Goal: Task Accomplishment & Management: Use online tool/utility

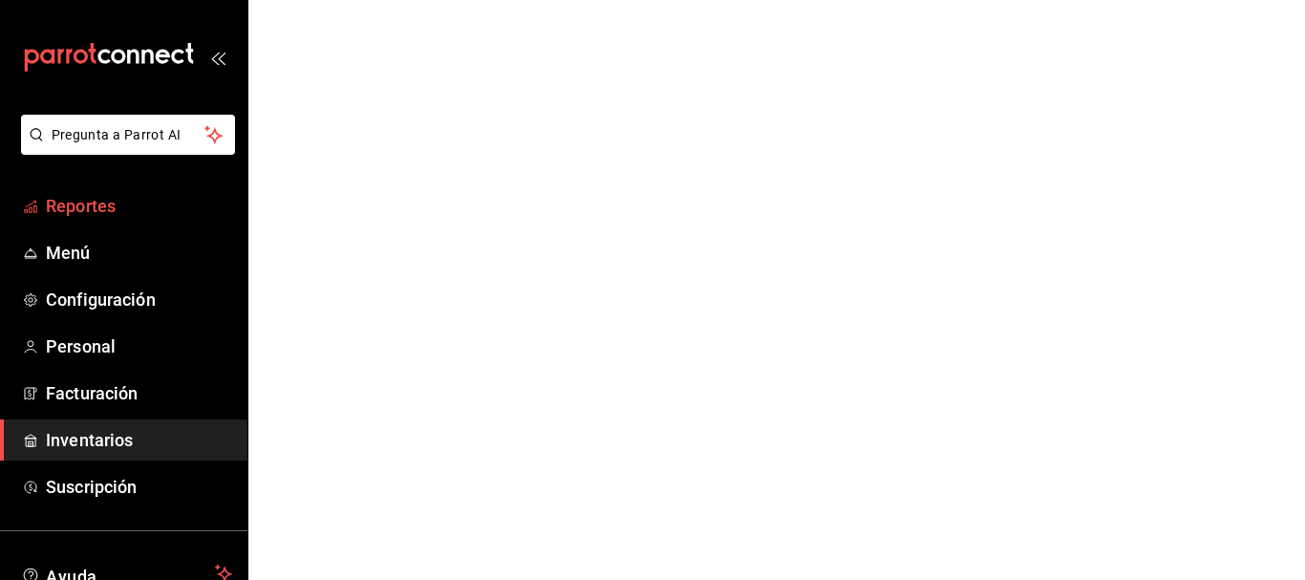
click at [130, 201] on span "Reportes" at bounding box center [139, 206] width 186 height 26
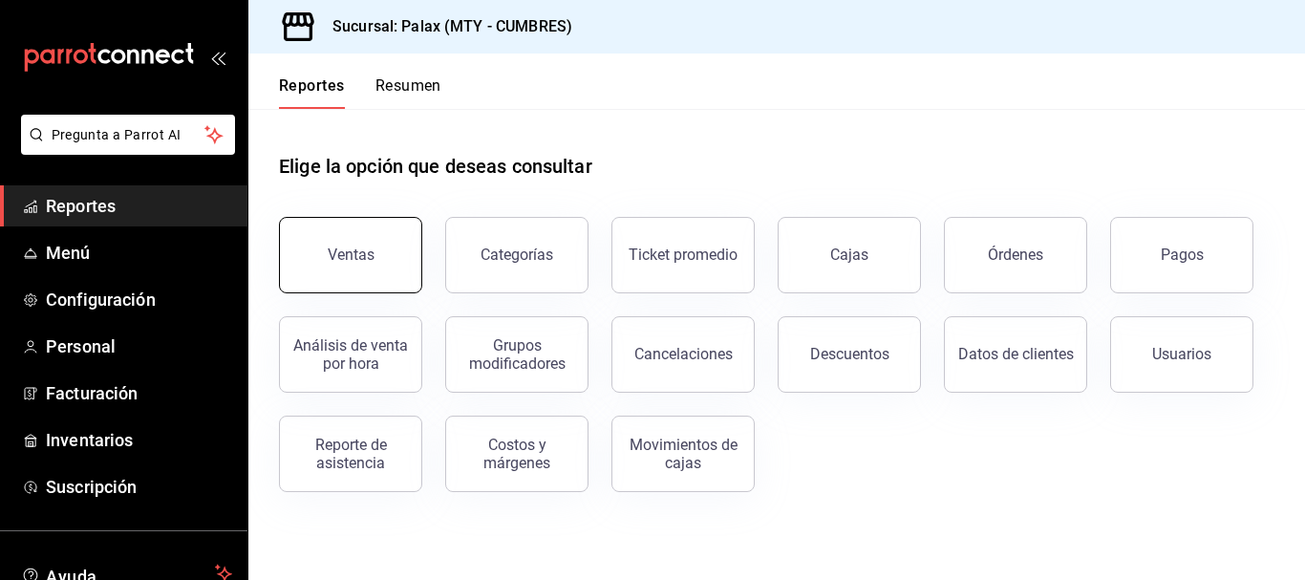
click at [373, 257] on button "Ventas" at bounding box center [350, 255] width 143 height 76
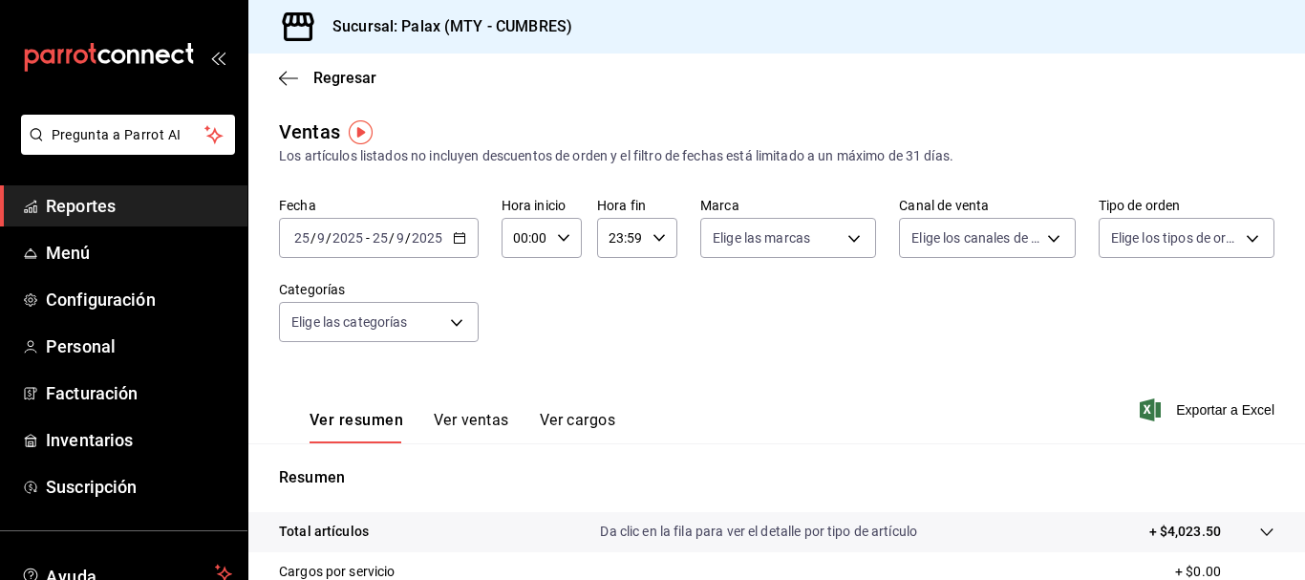
click at [546, 239] on input "00:00" at bounding box center [525, 238] width 48 height 38
click at [510, 331] on button "07" at bounding box center [520, 321] width 32 height 38
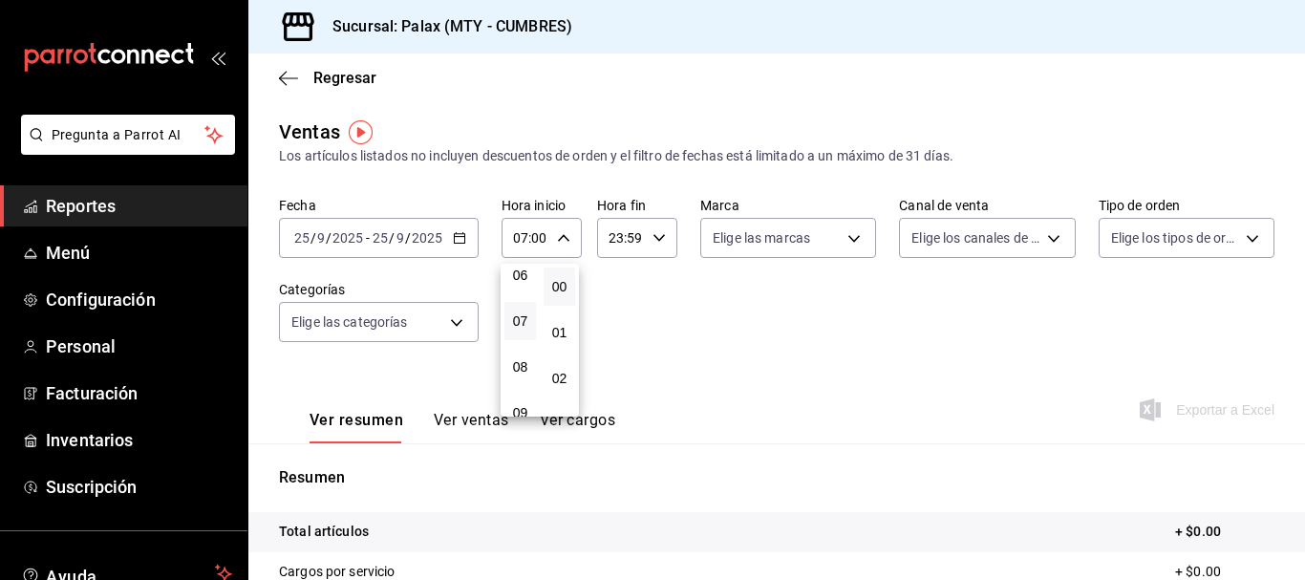
click at [550, 244] on div at bounding box center [652, 290] width 1305 height 580
click at [555, 228] on div "07:00 Hora inicio" at bounding box center [541, 238] width 80 height 40
drag, startPoint x: 518, startPoint y: 384, endPoint x: 551, endPoint y: 261, distance: 127.7
click at [518, 393] on button "23" at bounding box center [520, 393] width 32 height 38
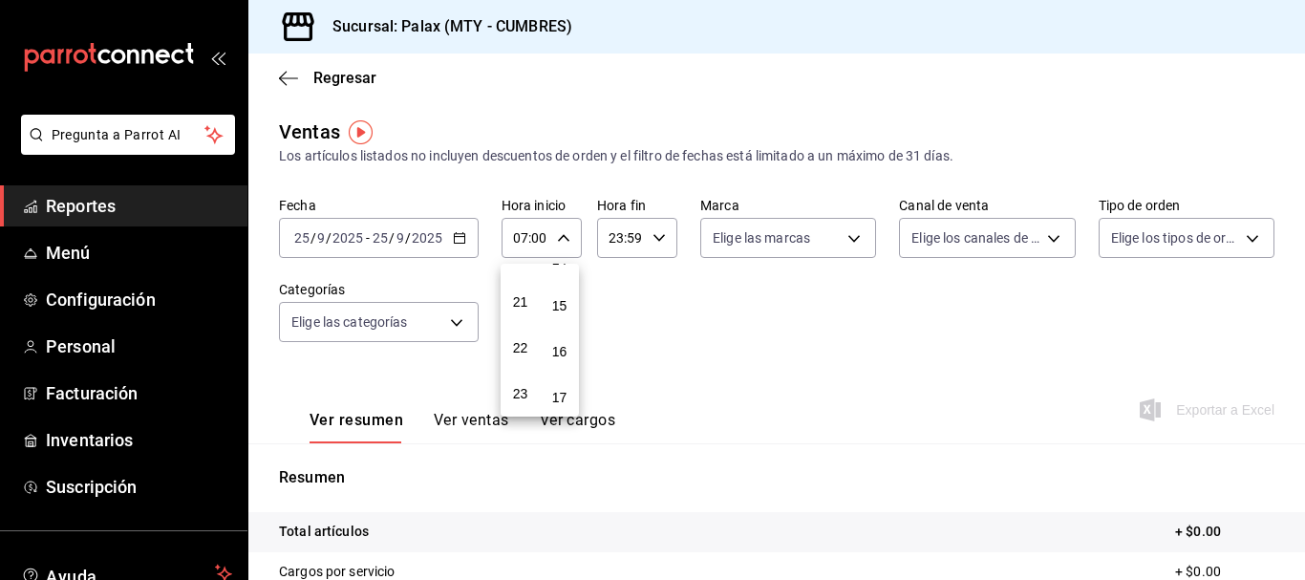
type input "23:00"
click at [421, 248] on div at bounding box center [652, 290] width 1305 height 580
click at [457, 238] on icon "button" at bounding box center [459, 237] width 13 height 13
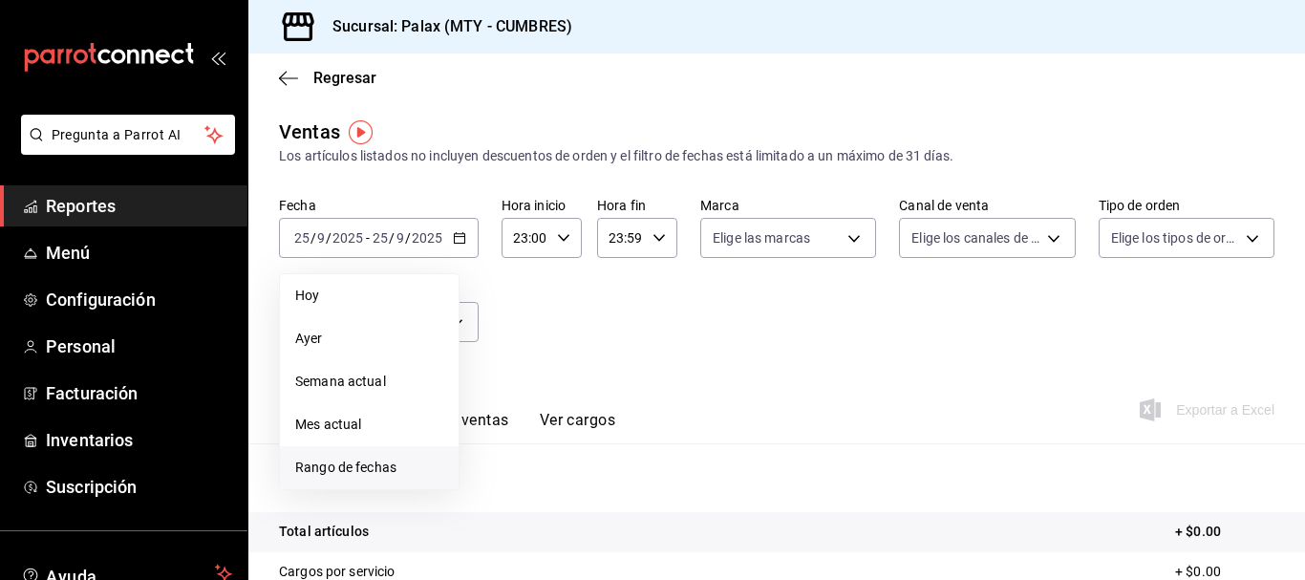
click at [339, 467] on span "Rango de fechas" at bounding box center [369, 467] width 148 height 20
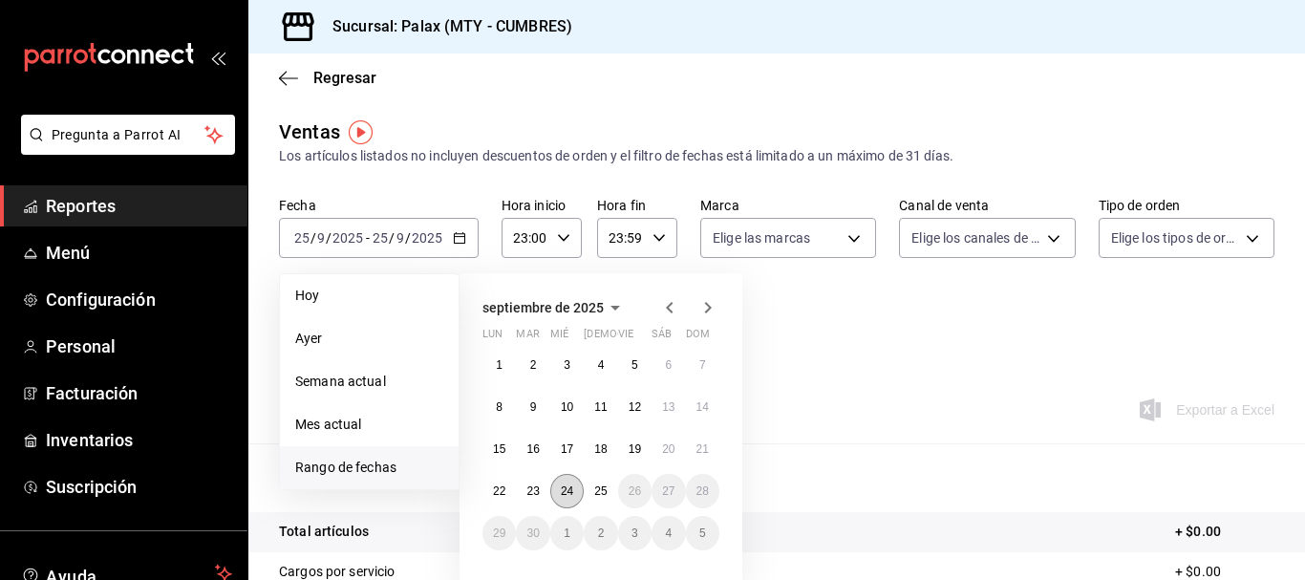
click at [575, 479] on button "24" at bounding box center [566, 491] width 33 height 34
click at [595, 482] on button "25" at bounding box center [600, 491] width 33 height 34
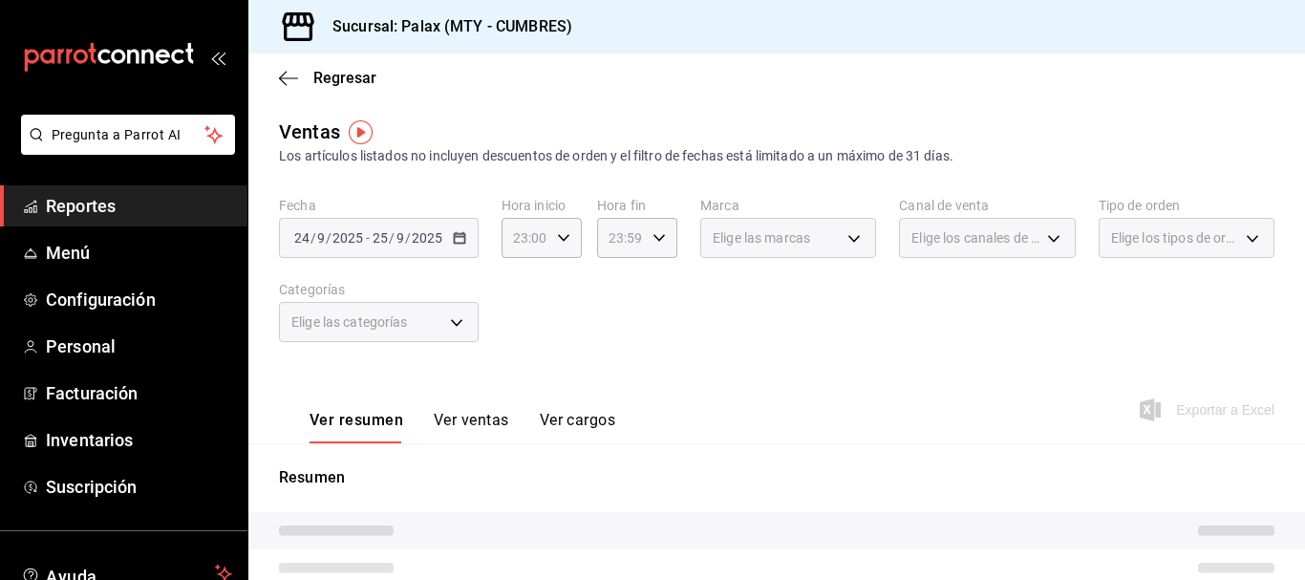
click at [838, 350] on div "Fecha [DATE] [DATE] - [DATE] [DATE] Hora inicio 23:00 Hora inicio Hora fin 23:5…" at bounding box center [776, 281] width 995 height 168
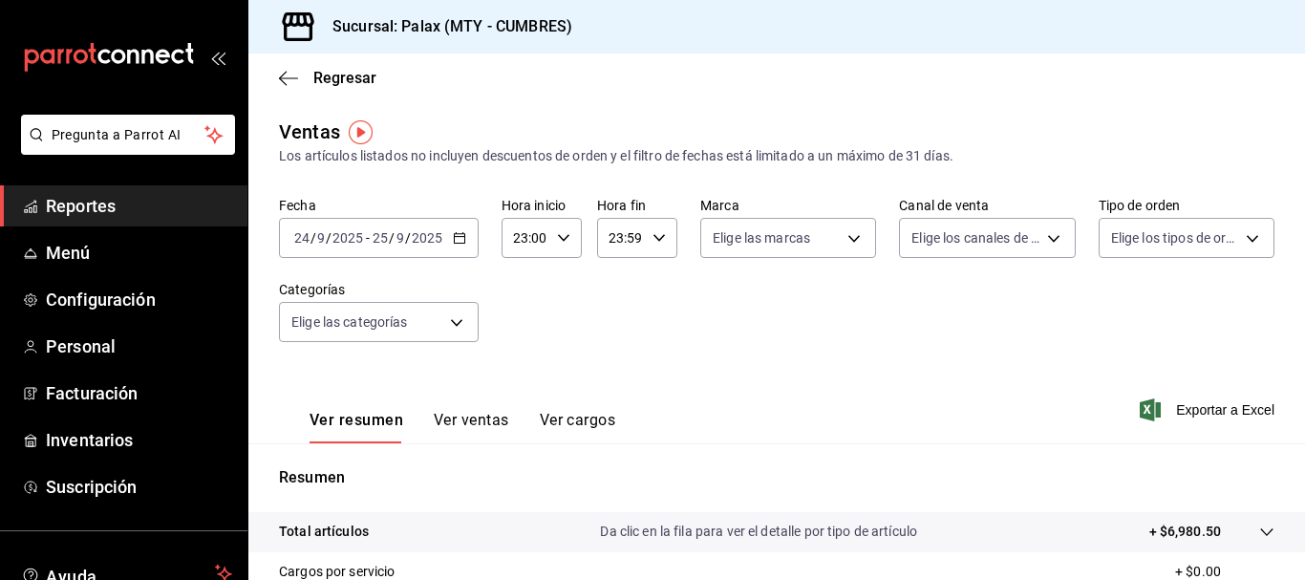
click at [452, 423] on button "Ver ventas" at bounding box center [471, 427] width 75 height 32
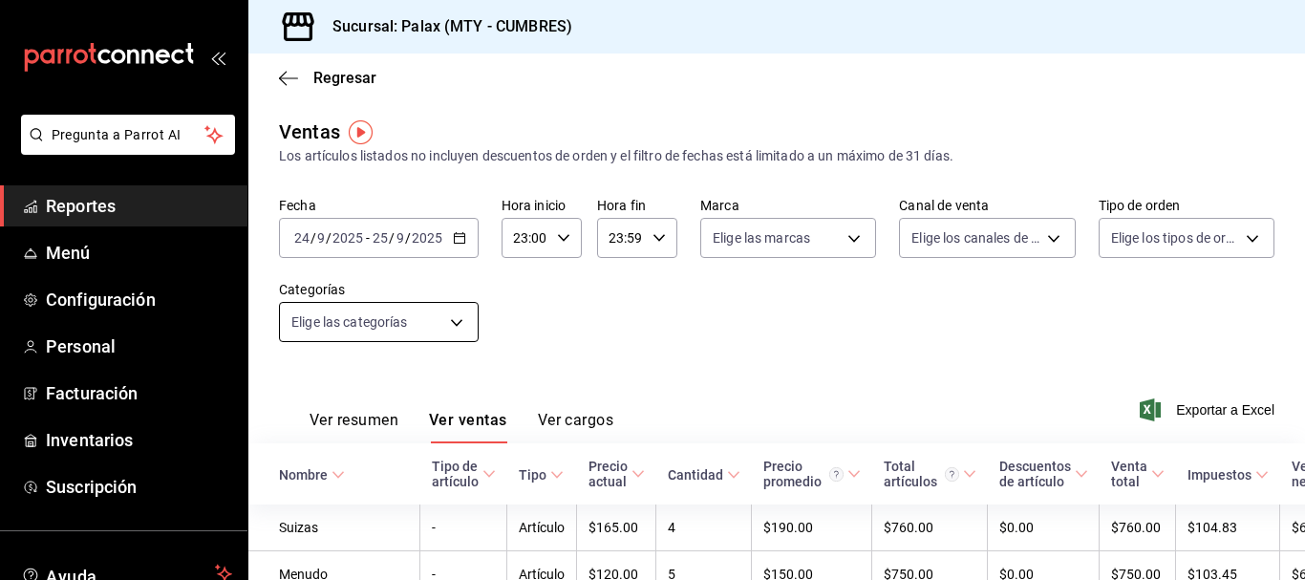
click at [402, 338] on body "Pregunta a Parrot AI Reportes Menú Configuración Personal Facturación Inventari…" at bounding box center [652, 290] width 1305 height 580
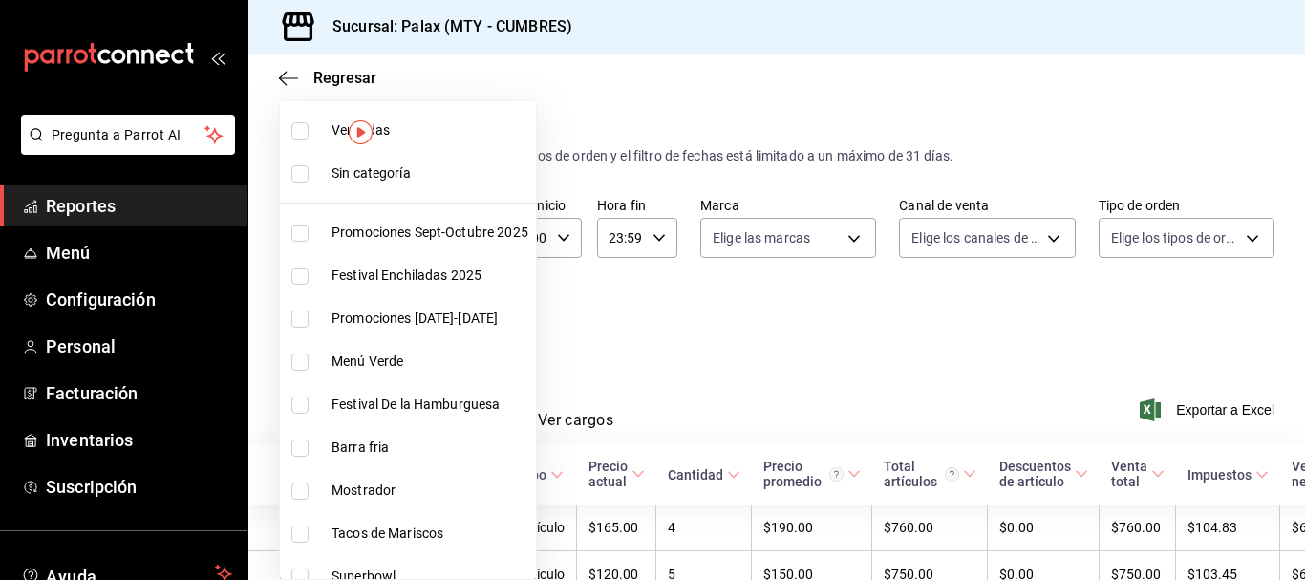
click at [338, 485] on span "Mostrador" at bounding box center [429, 490] width 197 height 20
type input "f2dae4ce-bbab-4ca5-92d1-59dc07dbf672"
checkbox input "true"
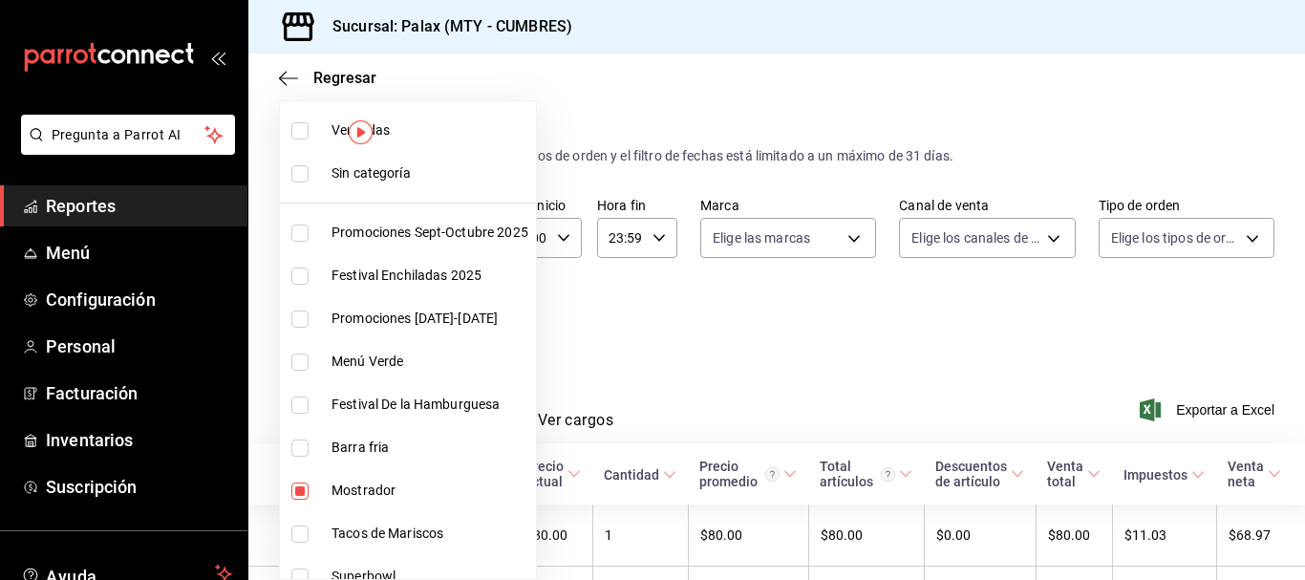
click at [690, 260] on div at bounding box center [652, 290] width 1305 height 580
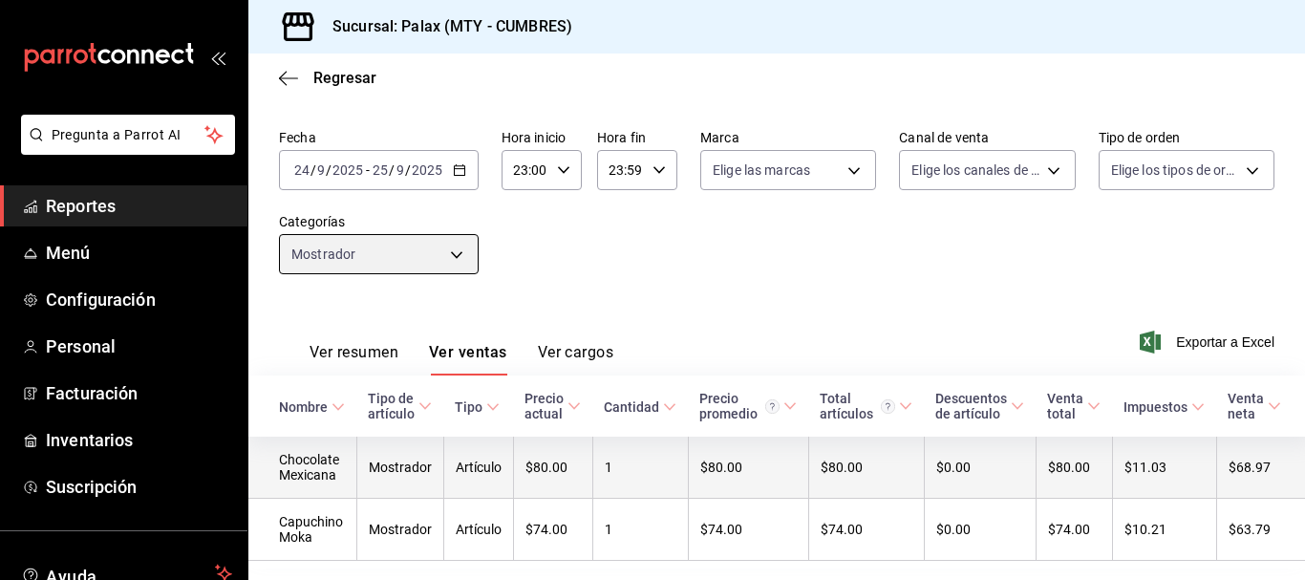
scroll to position [138, 0]
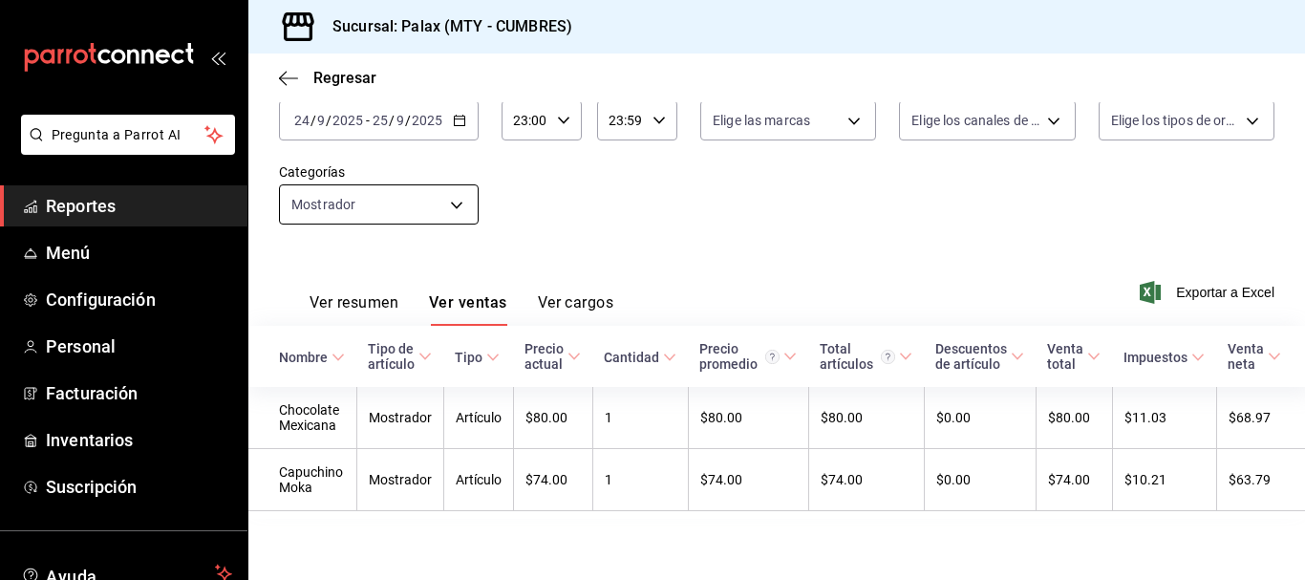
click at [435, 191] on body "Pregunta a Parrot AI Reportes Menú Configuración Personal Facturación Inventari…" at bounding box center [652, 290] width 1305 height 580
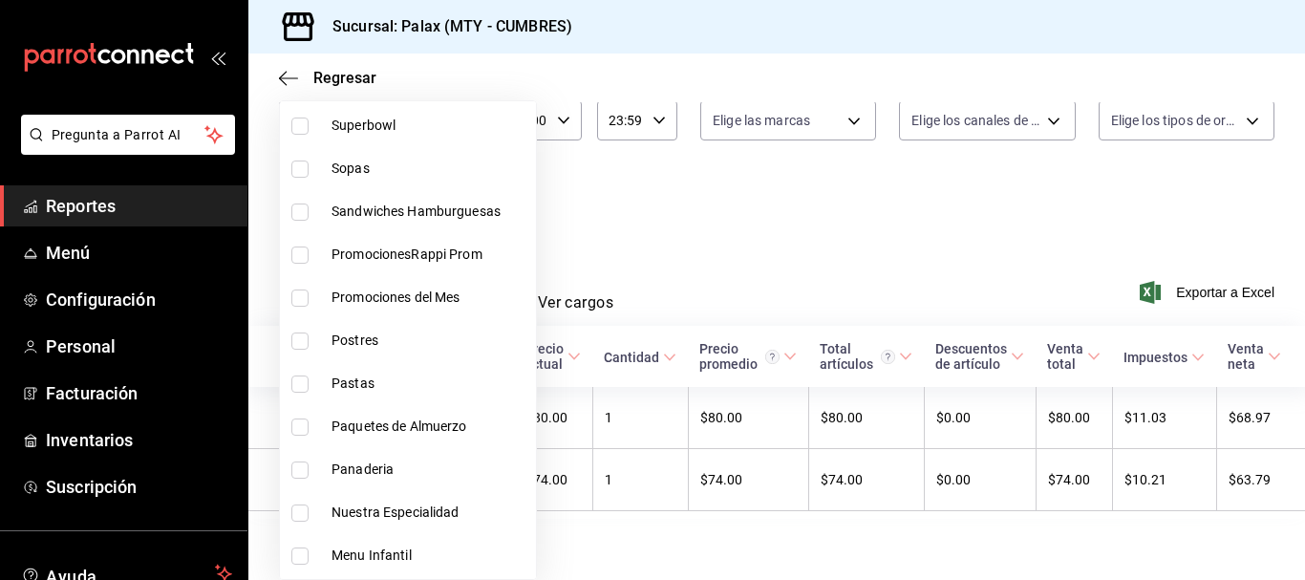
scroll to position [478, 0]
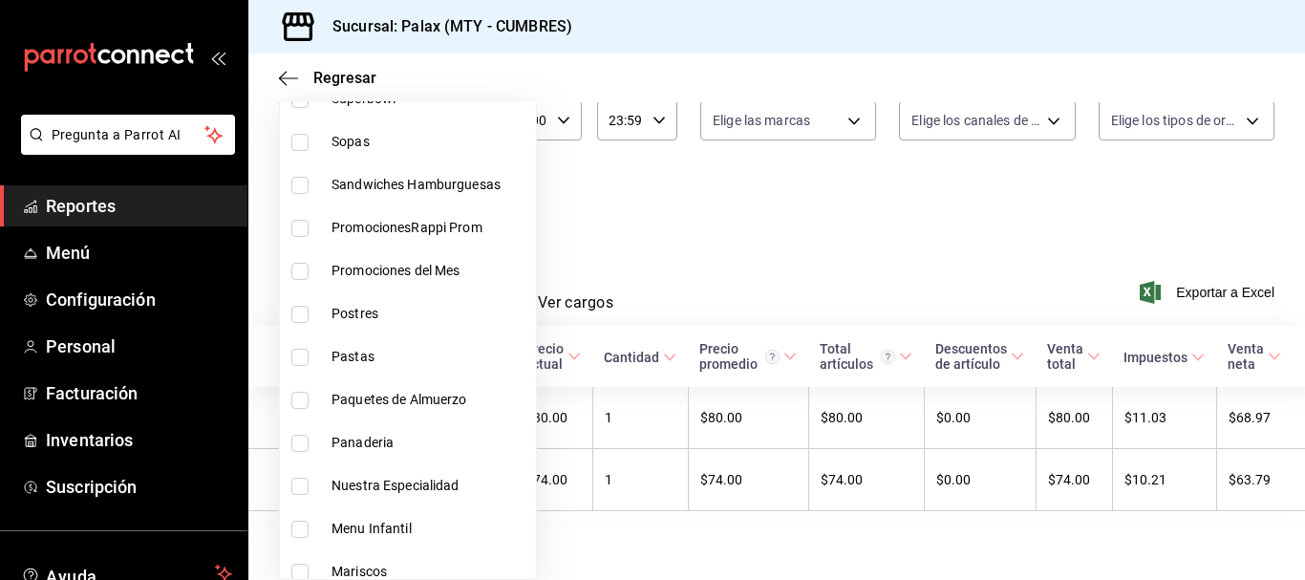
click at [310, 328] on li "Postres" at bounding box center [408, 313] width 256 height 43
type input "f2dae4ce-bbab-4ca5-92d1-59dc07dbf672,6970ed2c-64d9-4fee-a1ac-8fe23c7e63ab"
checkbox input "true"
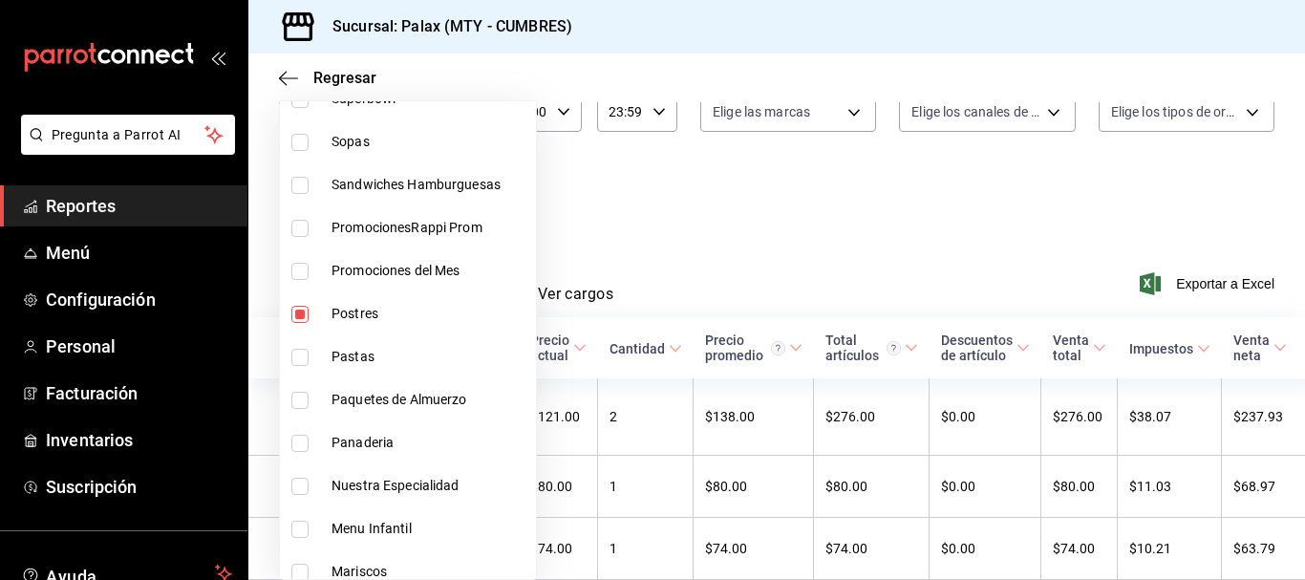
scroll to position [138, 0]
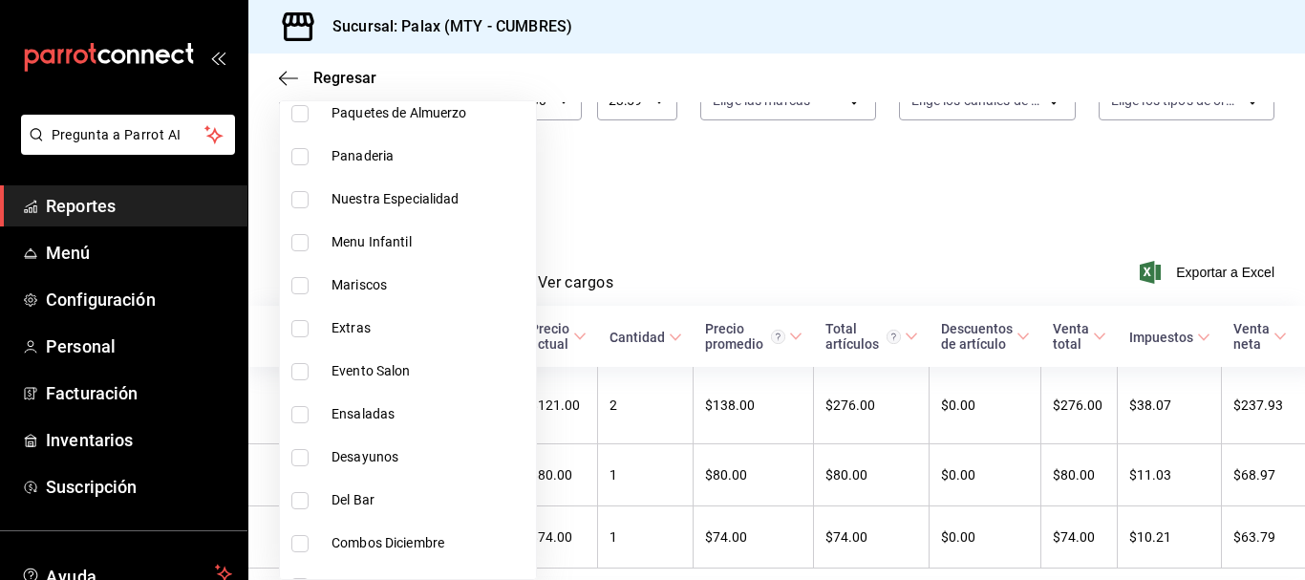
drag, startPoint x: 287, startPoint y: 160, endPoint x: 813, endPoint y: 197, distance: 527.5
click at [813, 197] on div at bounding box center [652, 290] width 1305 height 580
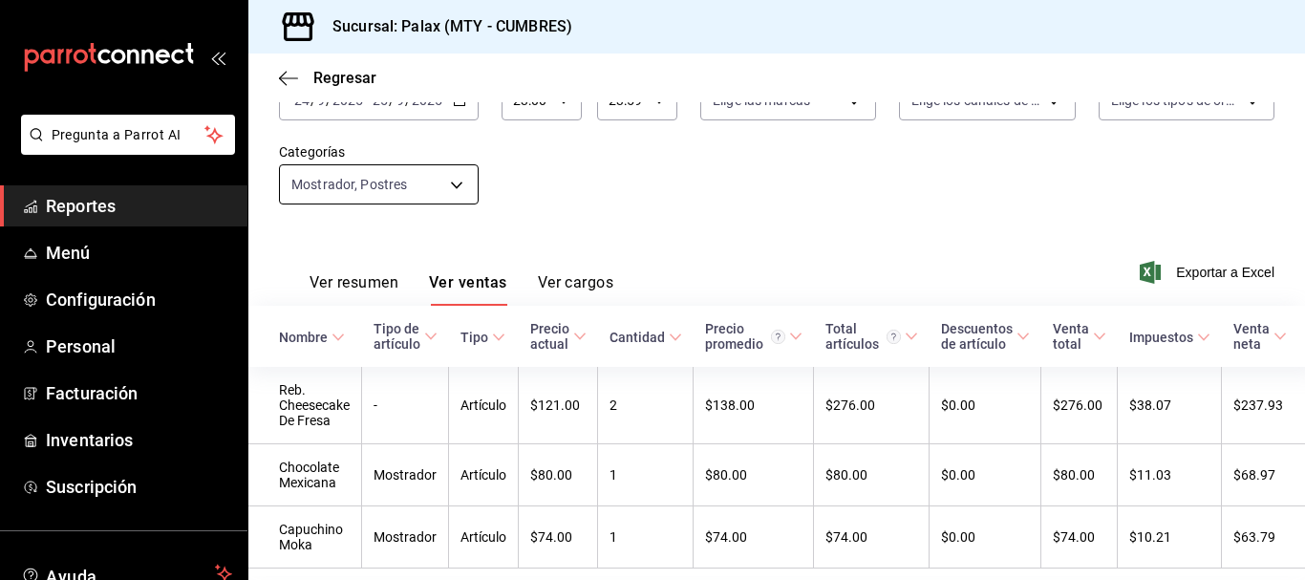
click at [374, 180] on body "Pregunta a Parrot AI Reportes Menú Configuración Personal Facturación Inventari…" at bounding box center [652, 290] width 1305 height 580
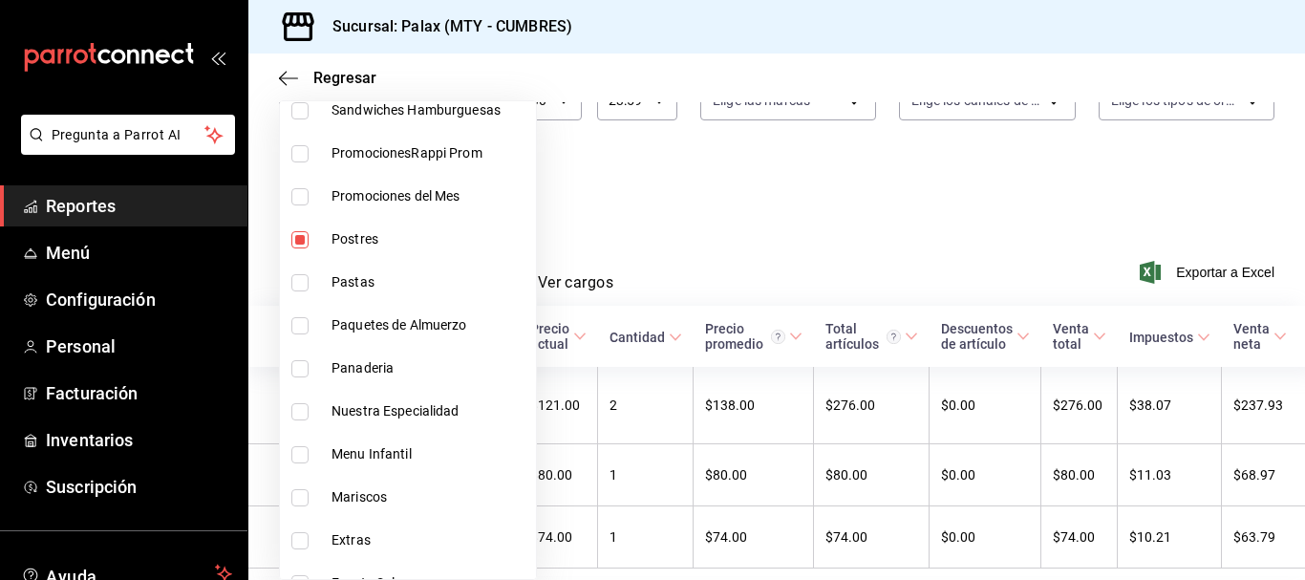
scroll to position [573, 0]
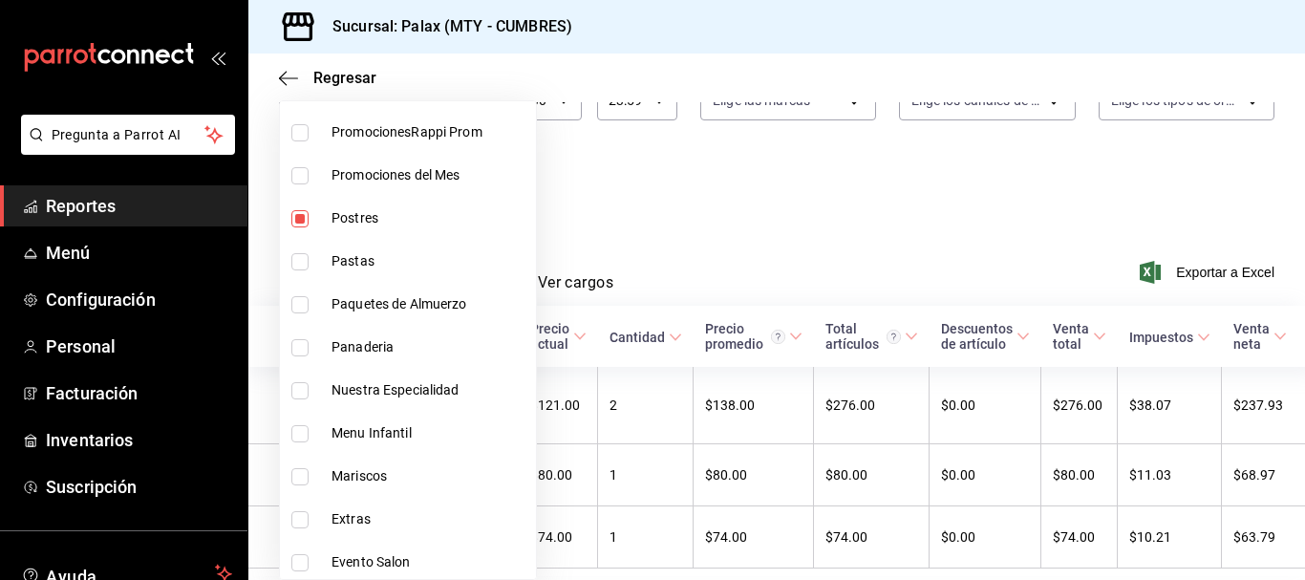
click at [298, 358] on li "Panaderia" at bounding box center [408, 347] width 256 height 43
type input "f2dae4ce-bbab-4ca5-92d1-59dc07dbf672,6970ed2c-64d9-4fee-a1ac-8fe23c7e63ab,c1857…"
checkbox input "true"
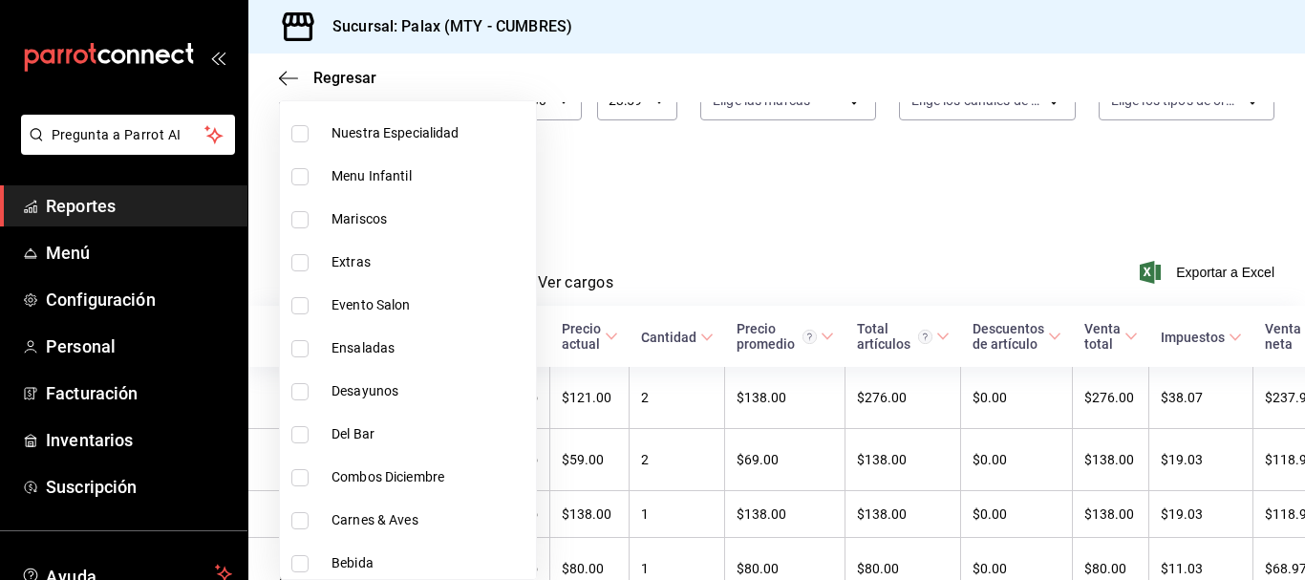
scroll to position [860, 0]
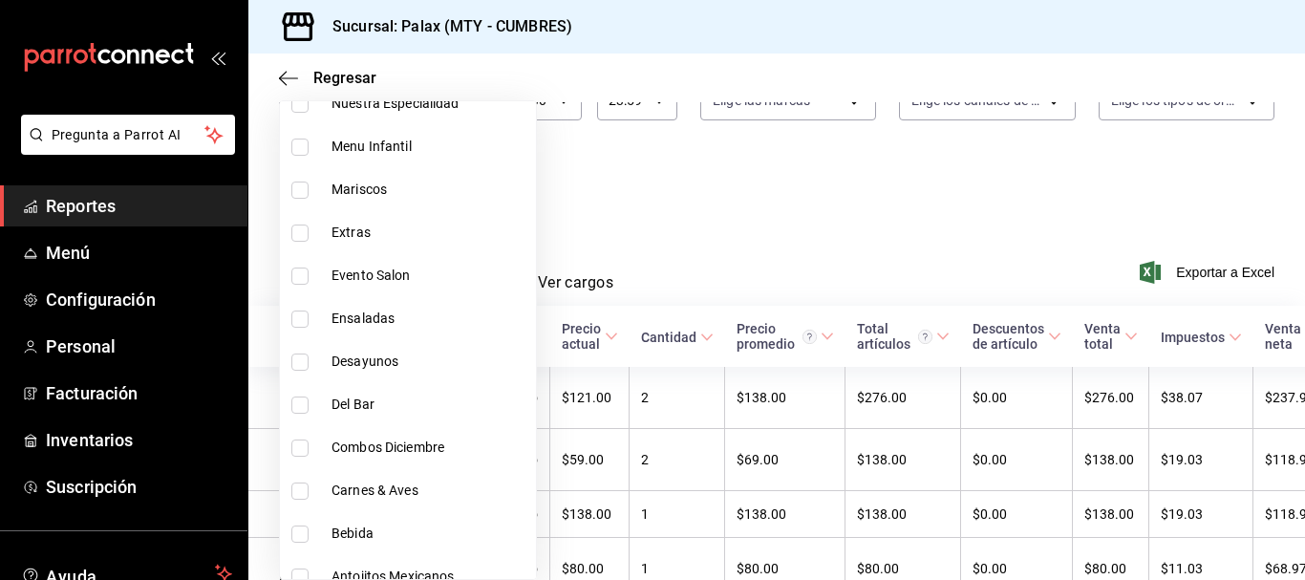
click at [297, 416] on li "Del Bar" at bounding box center [408, 404] width 256 height 43
type input "f2dae4ce-bbab-4ca5-92d1-59dc07dbf672,6970ed2c-64d9-4fee-a1ac-8fe23c7e63ab,c1857…"
checkbox input "true"
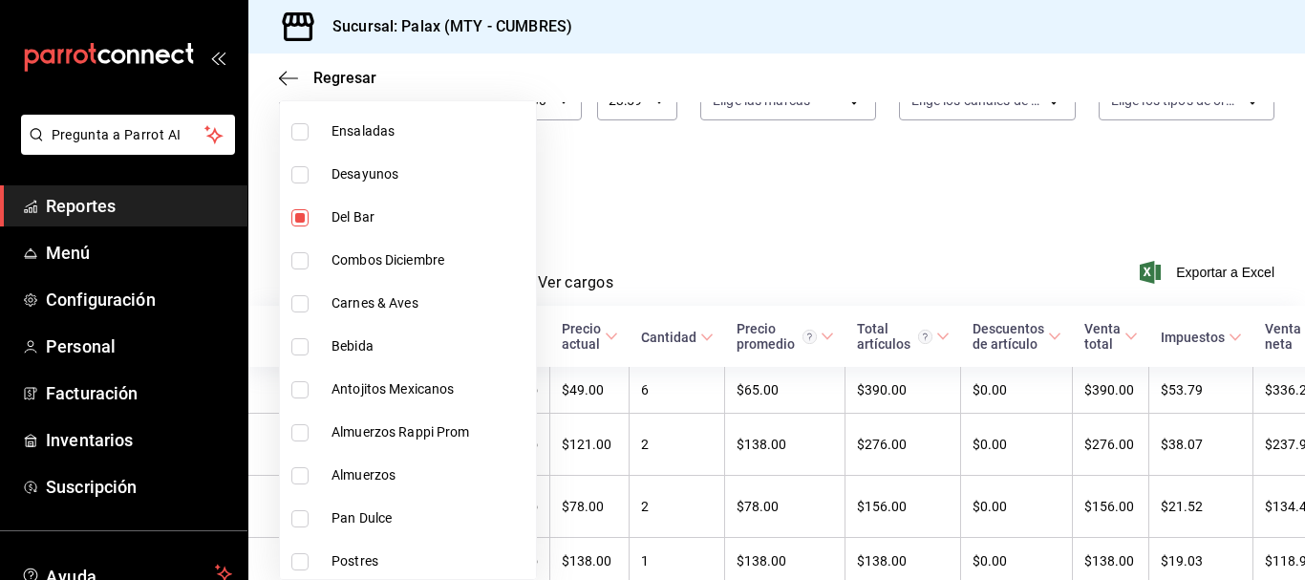
scroll to position [1051, 0]
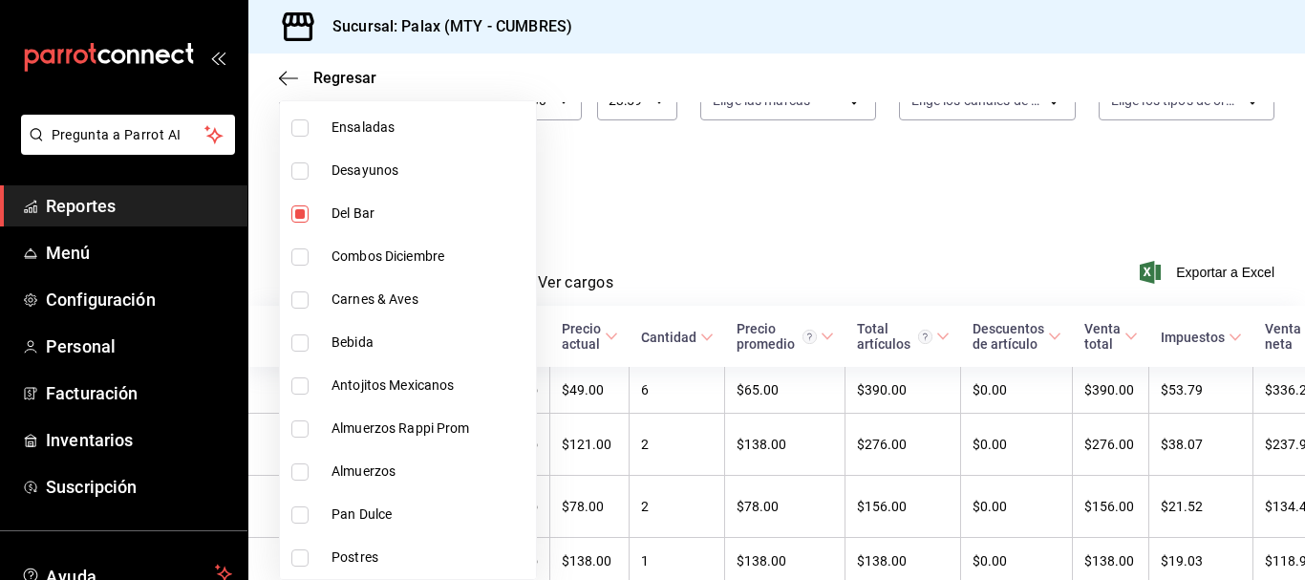
click at [300, 351] on li "Bebida" at bounding box center [408, 342] width 256 height 43
type input "f2dae4ce-bbab-4ca5-92d1-59dc07dbf672,6970ed2c-64d9-4fee-a1ac-8fe23c7e63ab,c1857…"
checkbox input "true"
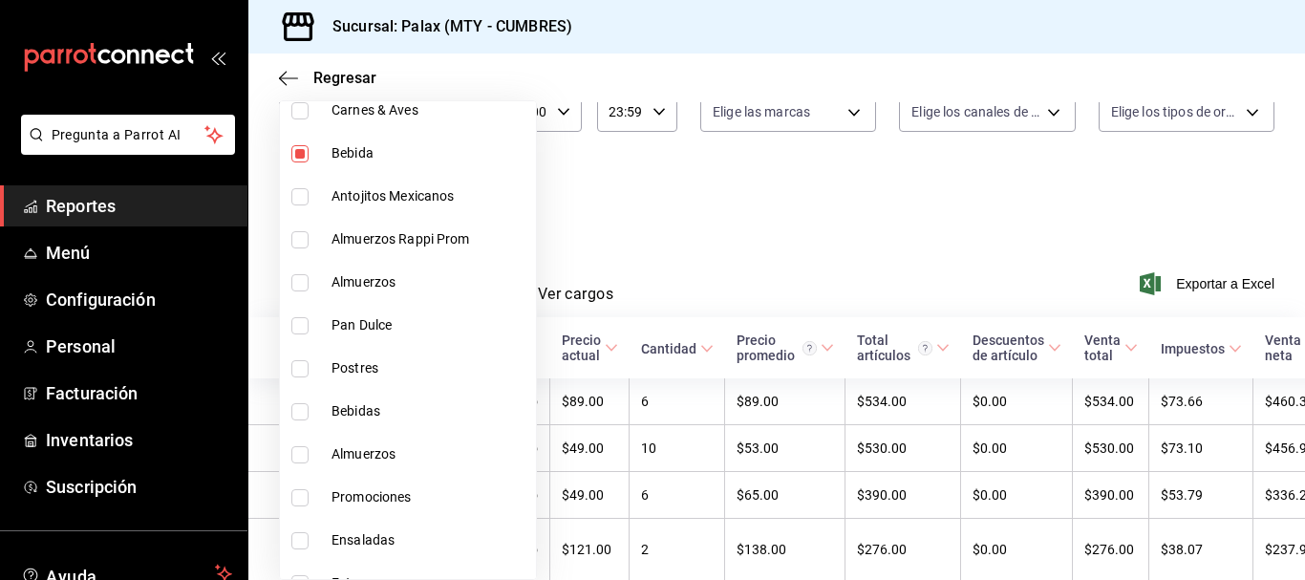
scroll to position [138, 0]
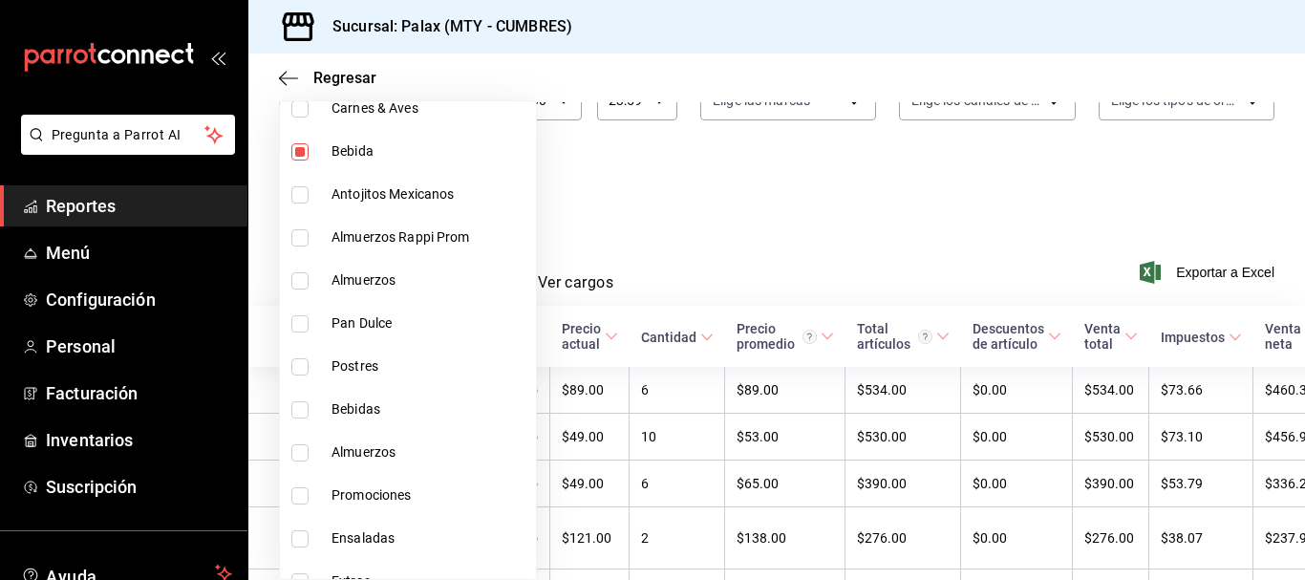
drag, startPoint x: 291, startPoint y: 326, endPoint x: 298, endPoint y: 399, distance: 73.8
click at [291, 328] on input "checkbox" at bounding box center [299, 323] width 17 height 17
checkbox input "true"
click at [294, 332] on li "Pan Dulce" at bounding box center [408, 323] width 256 height 43
click at [308, 368] on label at bounding box center [303, 366] width 25 height 17
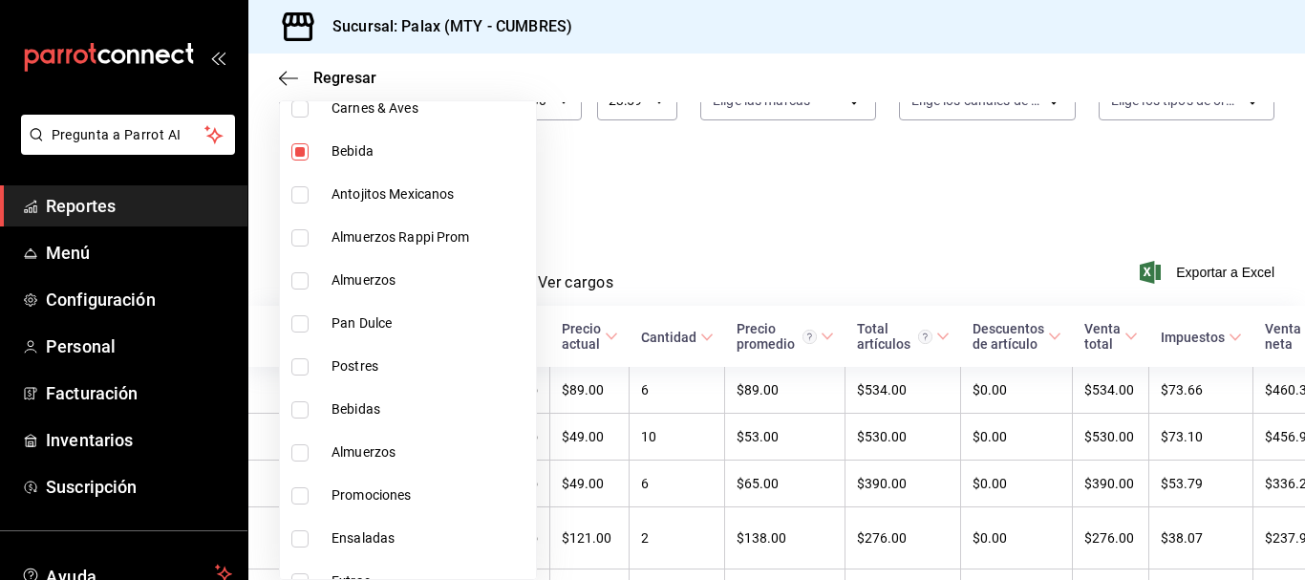
click at [308, 368] on input "checkbox" at bounding box center [299, 366] width 17 height 17
checkbox input "false"
type input "f2dae4ce-bbab-4ca5-92d1-59dc07dbf672,6970ed2c-64d9-4fee-a1ac-8fe23c7e63ab,c1857…"
checkbox input "false"
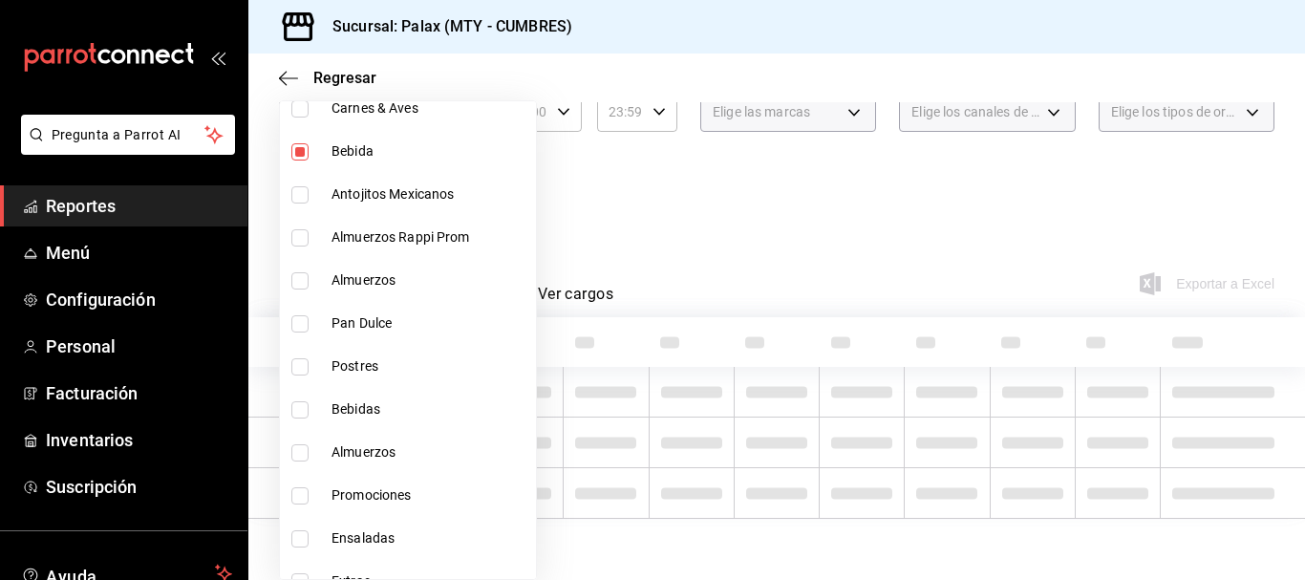
click at [292, 408] on input "checkbox" at bounding box center [299, 409] width 17 height 17
checkbox input "true"
type input "f2dae4ce-bbab-4ca5-92d1-59dc07dbf672,6970ed2c-64d9-4fee-a1ac-8fe23c7e63ab,c1857…"
click at [299, 372] on input "checkbox" at bounding box center [299, 366] width 17 height 17
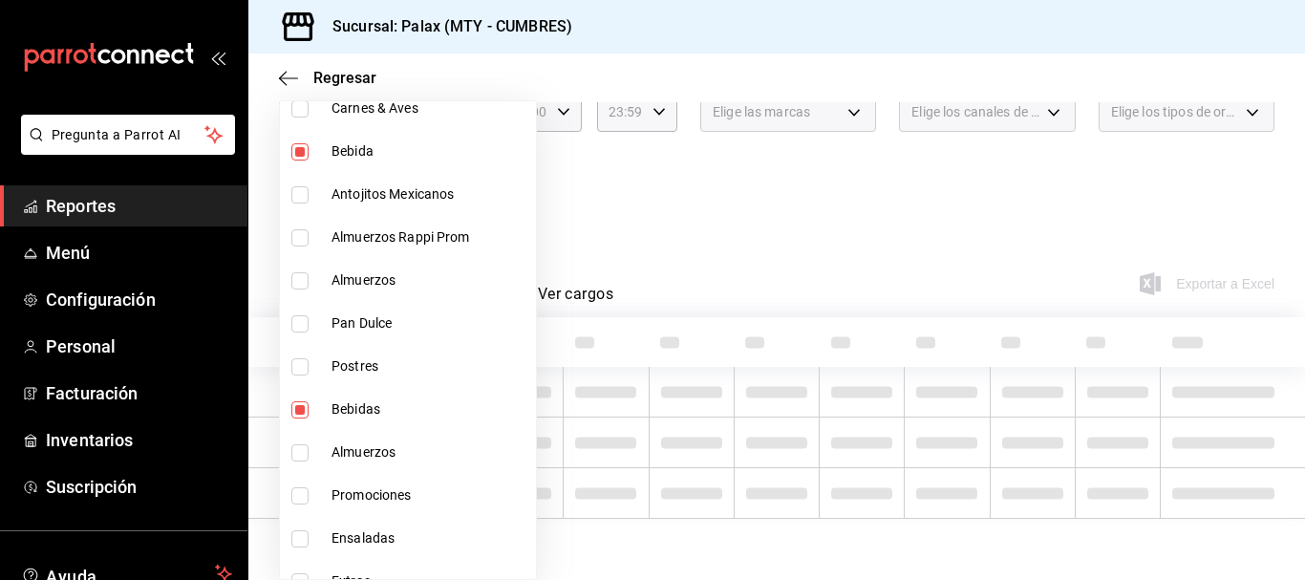
checkbox input "true"
click at [299, 335] on li "Pan Dulce" at bounding box center [408, 323] width 256 height 43
type input "f2dae4ce-bbab-4ca5-92d1-59dc07dbf672,6970ed2c-64d9-4fee-a1ac-8fe23c7e63ab,c1857…"
checkbox input "true"
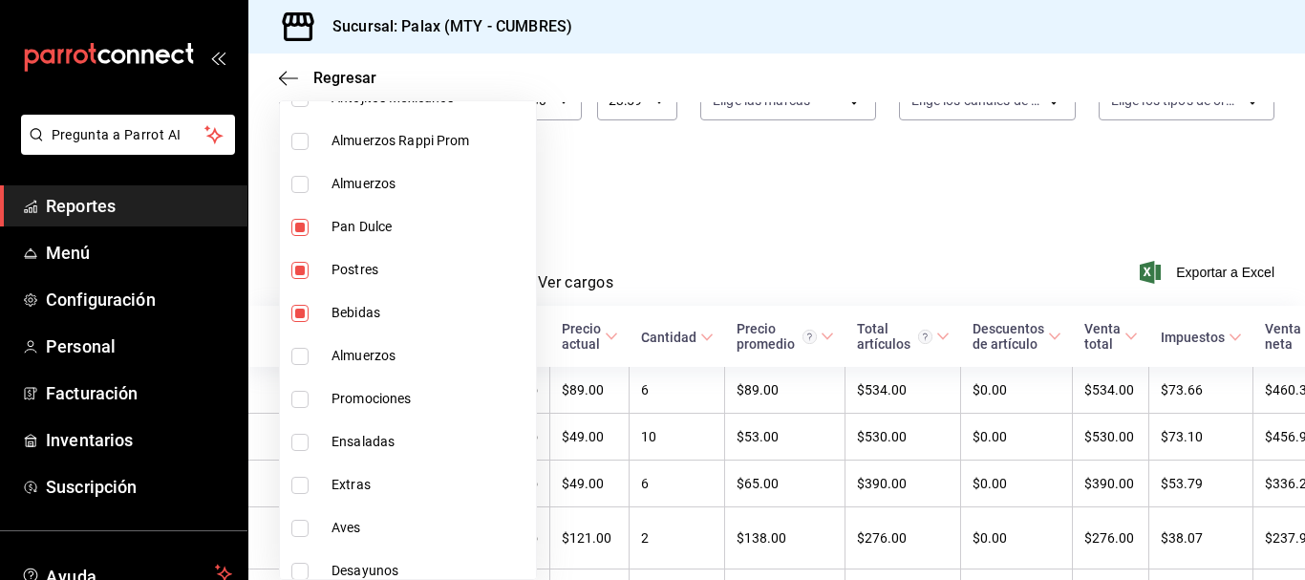
scroll to position [1480, 0]
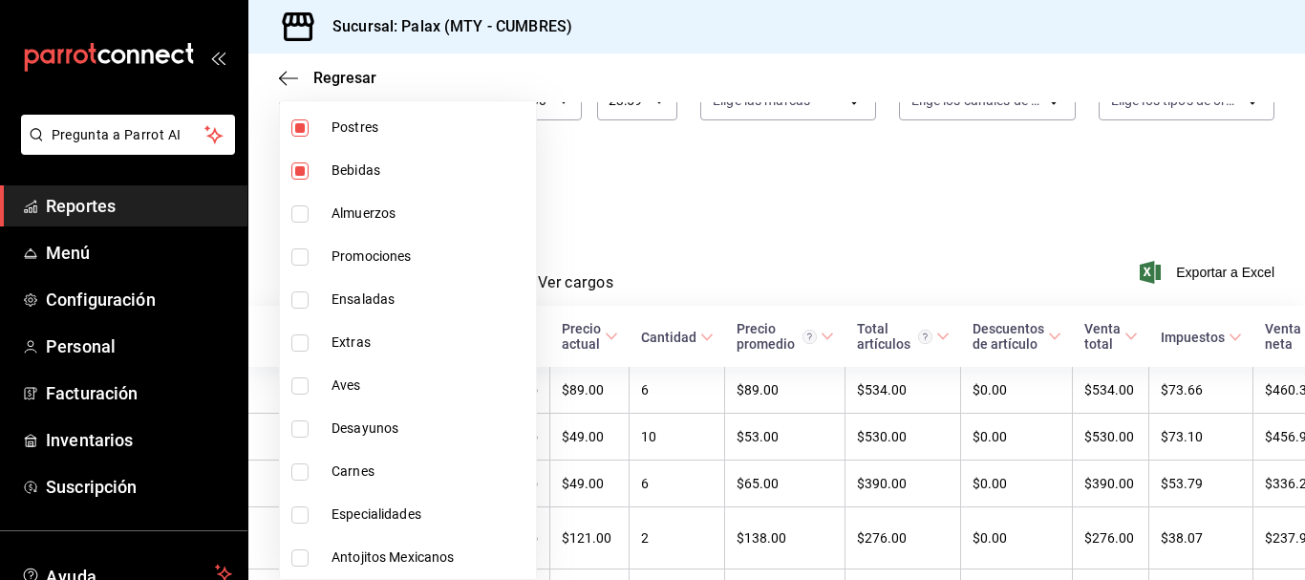
click at [1007, 263] on div at bounding box center [652, 290] width 1305 height 580
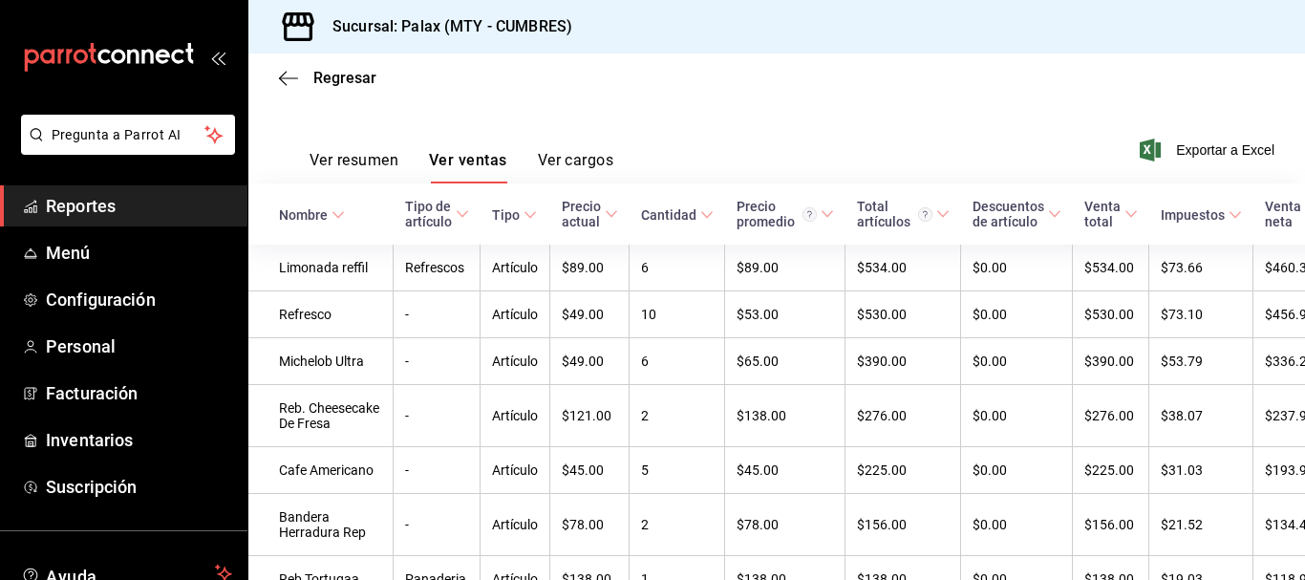
scroll to position [288, 0]
